Goal: Transaction & Acquisition: Purchase product/service

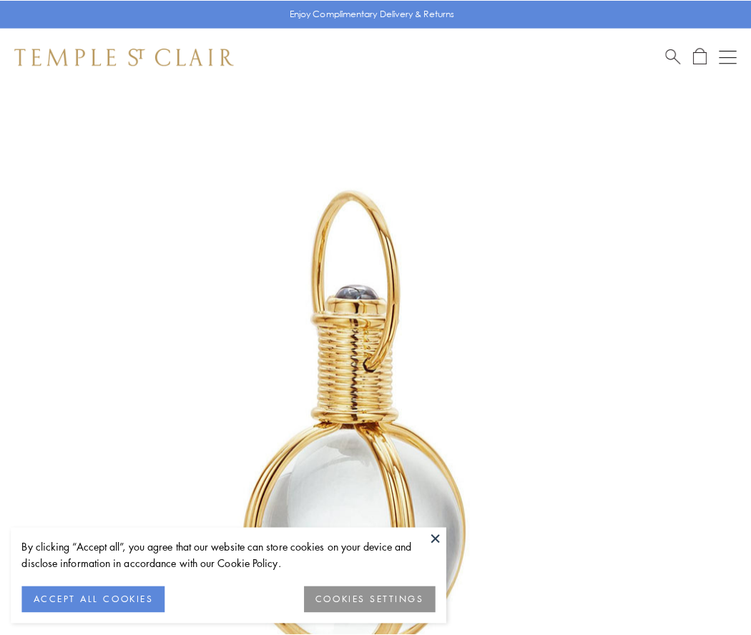
scroll to position [373, 0]
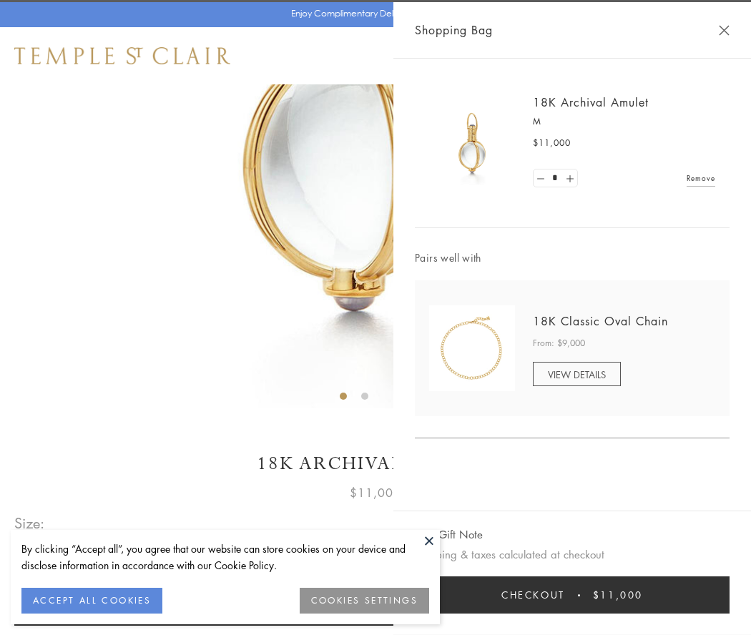
click at [572, 595] on button "Checkout $11,000" at bounding box center [572, 594] width 315 height 37
